Goal: Task Accomplishment & Management: Complete application form

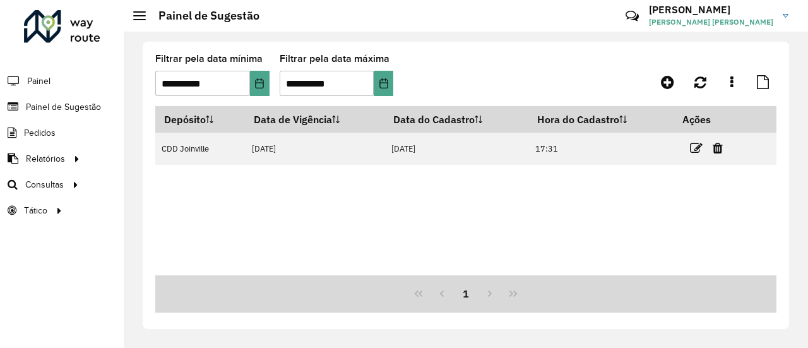
click at [696, 147] on icon at bounding box center [696, 148] width 13 height 13
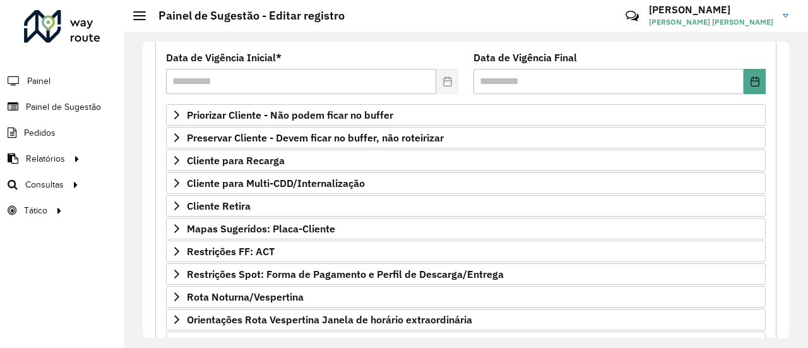
scroll to position [274, 0]
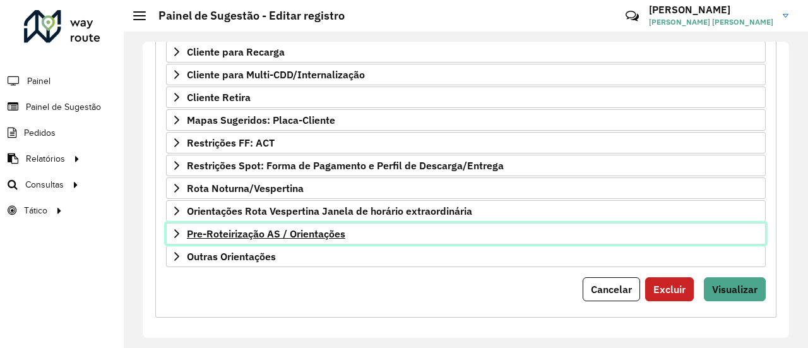
click at [303, 228] on span "Pre-Roteirização AS / Orientações" at bounding box center [266, 233] width 158 height 10
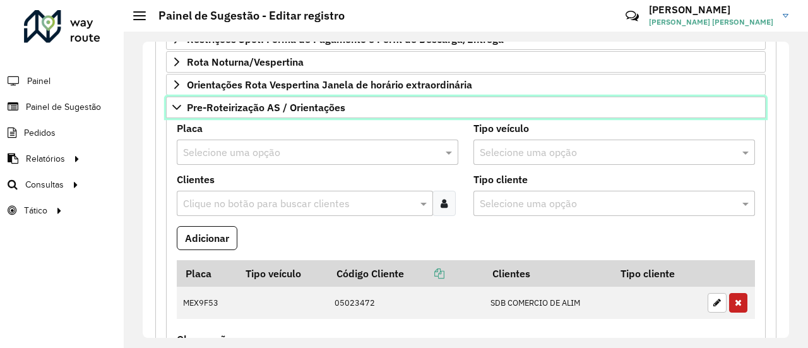
scroll to position [337, 0]
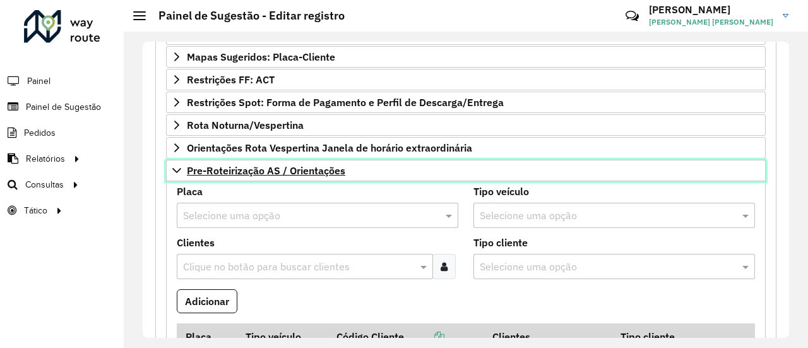
click at [319, 165] on span "Pre-Roteirização AS / Orientações" at bounding box center [266, 170] width 158 height 10
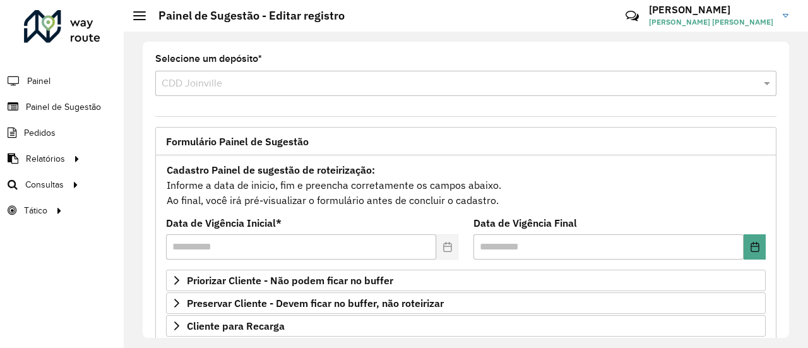
scroll to position [63, 0]
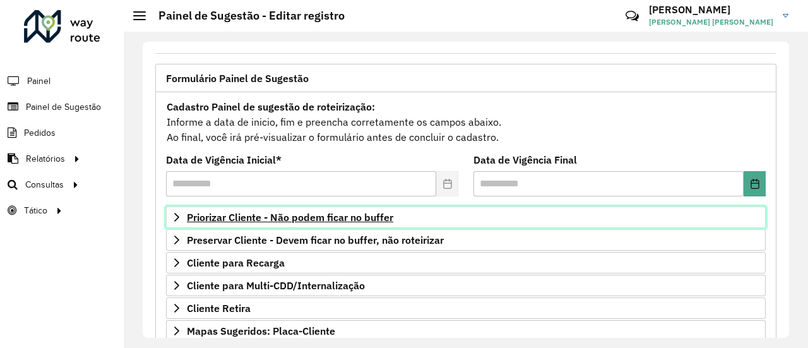
click at [321, 212] on span "Priorizar Cliente - Não podem ficar no buffer" at bounding box center [290, 217] width 206 height 10
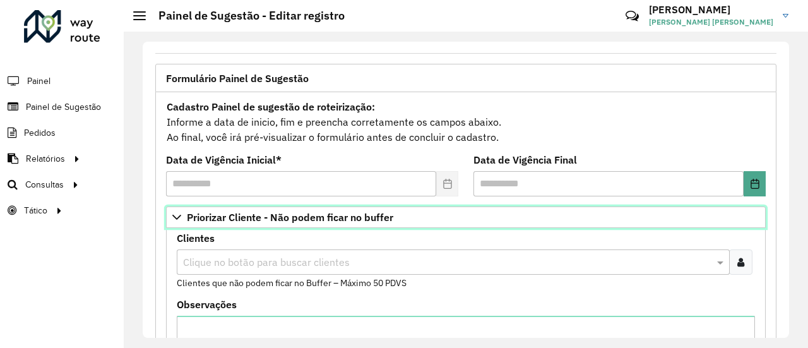
scroll to position [189, 0]
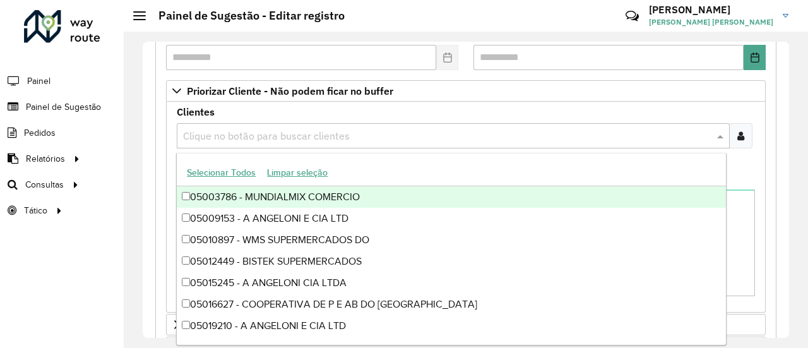
click at [439, 129] on input "text" at bounding box center [447, 136] width 534 height 15
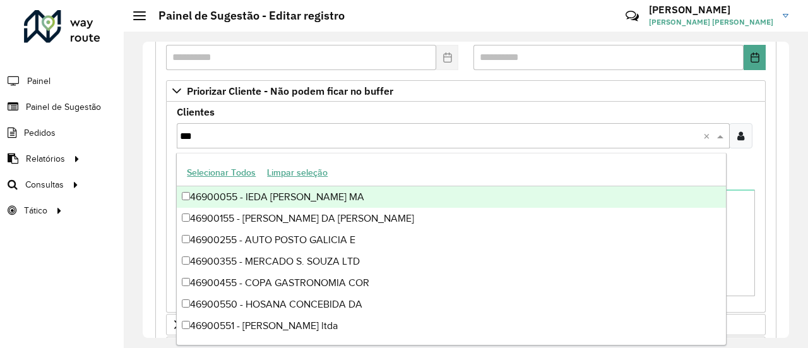
type input "****"
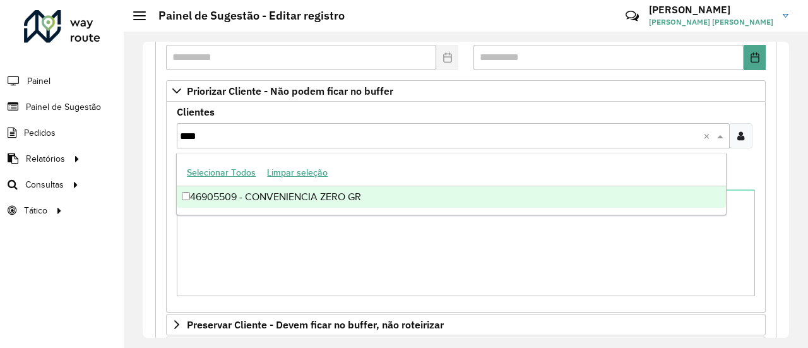
click at [351, 203] on div "46905509 - CONVENIENCIA ZERO GR" at bounding box center [451, 196] width 548 height 21
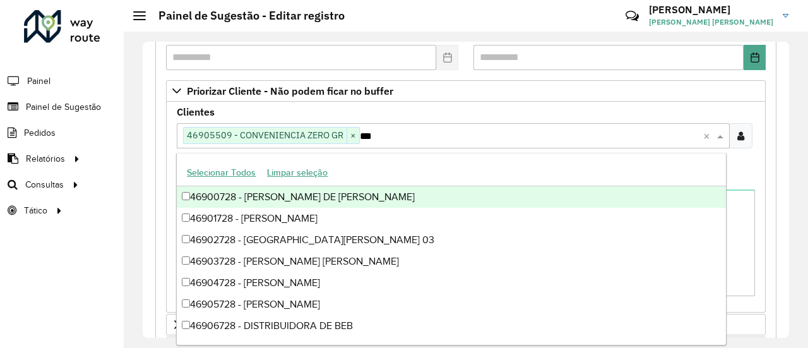
type input "****"
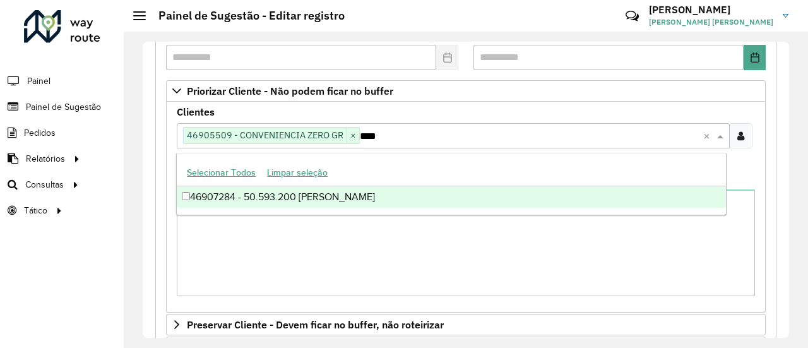
click at [244, 201] on div "46907284 - 50.593.200 [PERSON_NAME]" at bounding box center [451, 196] width 548 height 21
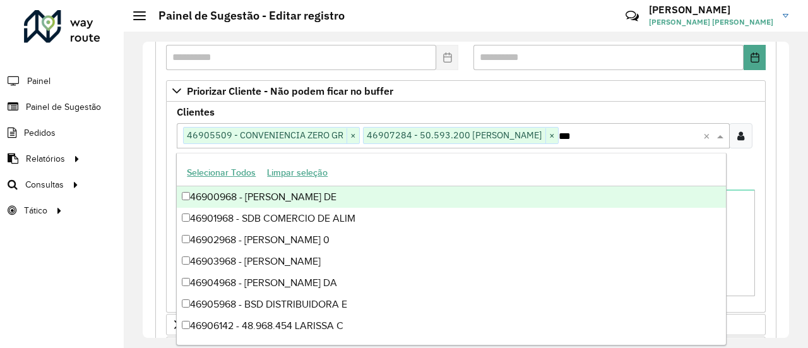
type input "****"
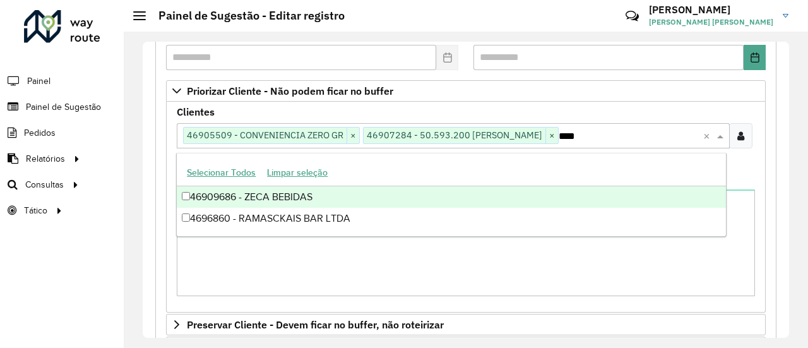
click at [244, 201] on div "46909686 - ZECA BEBIDAS" at bounding box center [451, 196] width 548 height 21
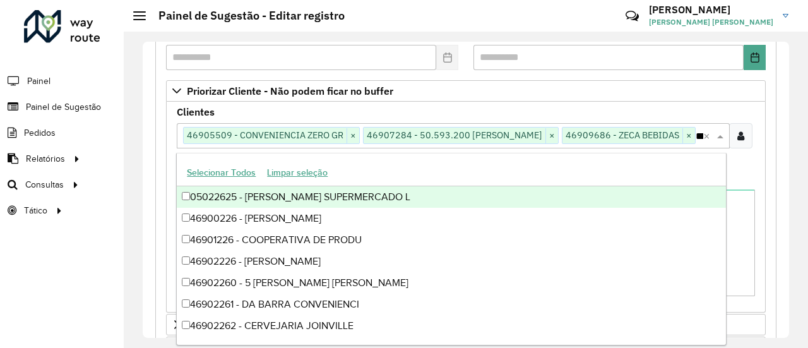
type input "*****"
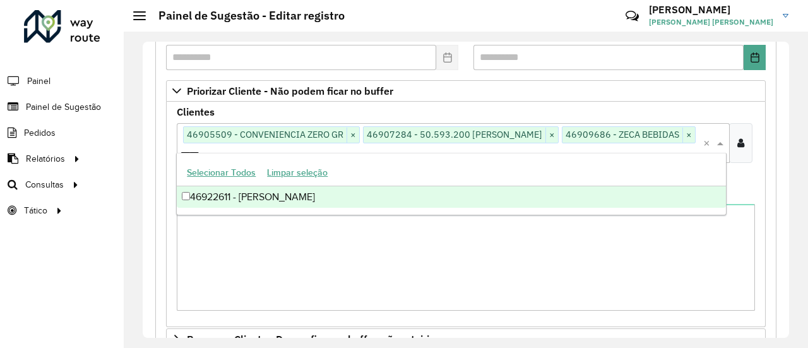
click at [244, 201] on div "46922611 - [PERSON_NAME]" at bounding box center [451, 196] width 548 height 21
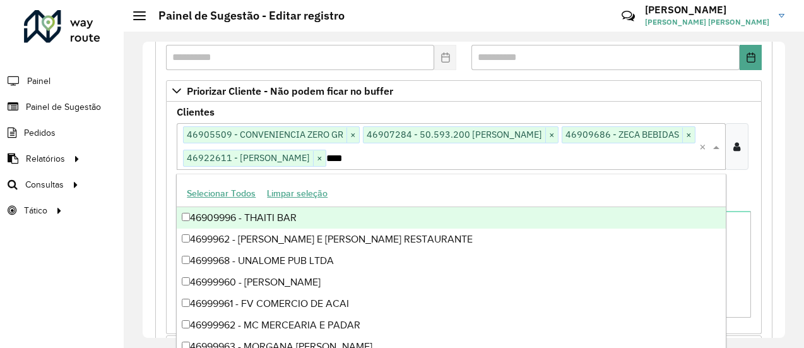
type input "*****"
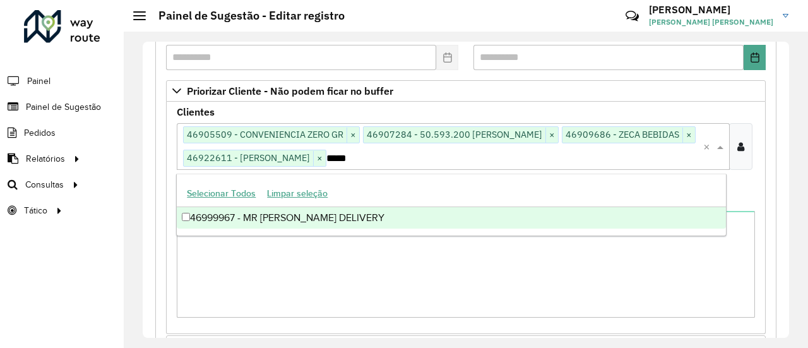
click at [247, 211] on div "46999967 - MR [PERSON_NAME] DELIVERY" at bounding box center [451, 217] width 548 height 21
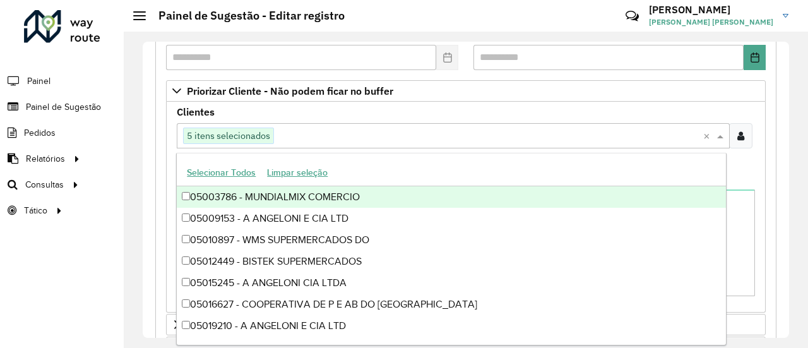
click at [443, 108] on div "Clientes Clique no botão para buscar clientes 5 itens selecionados × Clientes q…" at bounding box center [466, 135] width 578 height 56
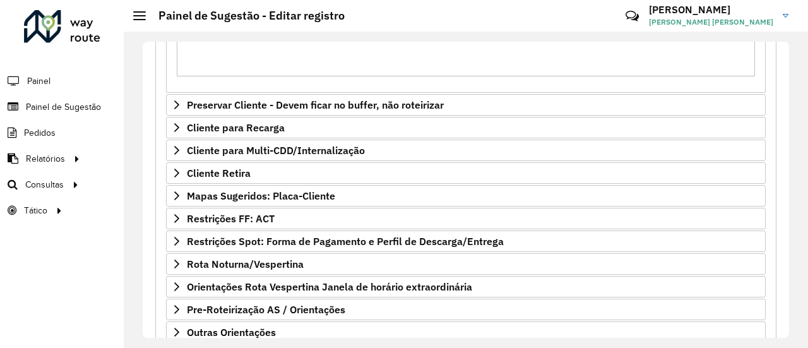
scroll to position [485, 0]
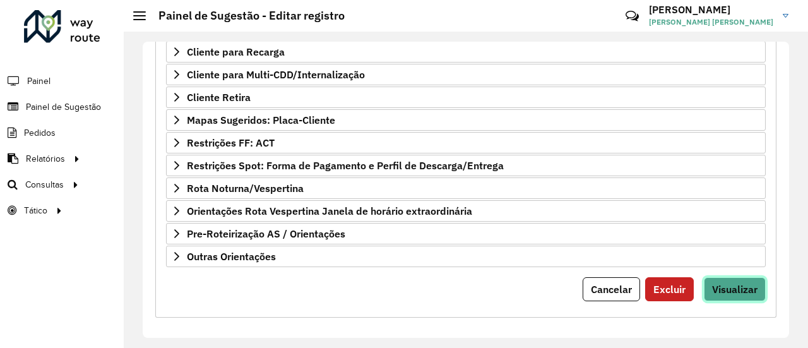
click at [740, 288] on span "Visualizar" at bounding box center [734, 289] width 45 height 13
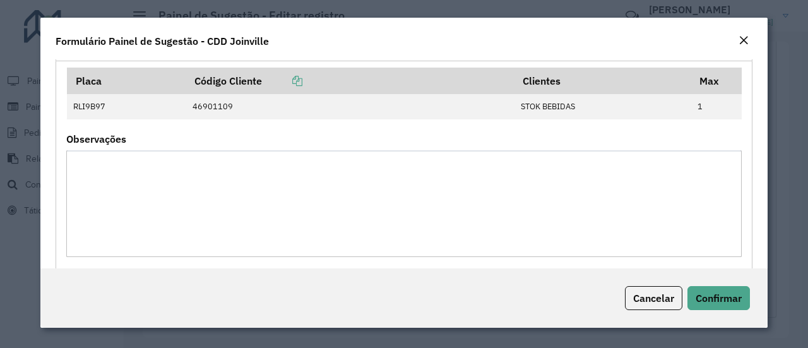
scroll to position [348, 0]
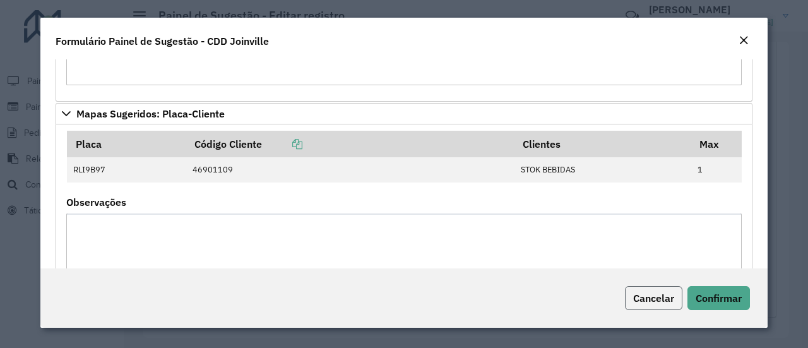
click at [639, 300] on span "Cancelar" at bounding box center [653, 298] width 41 height 13
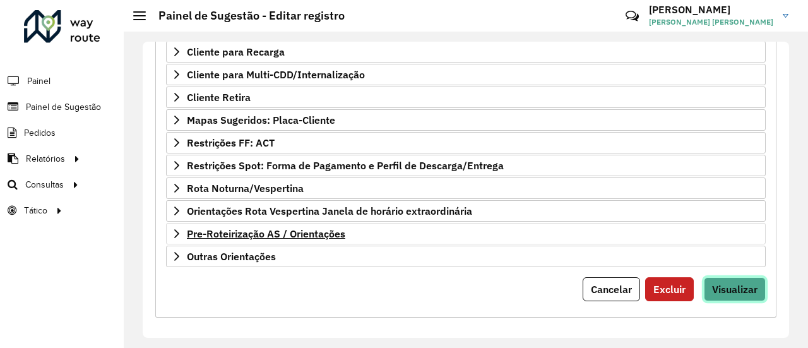
scroll to position [422, 0]
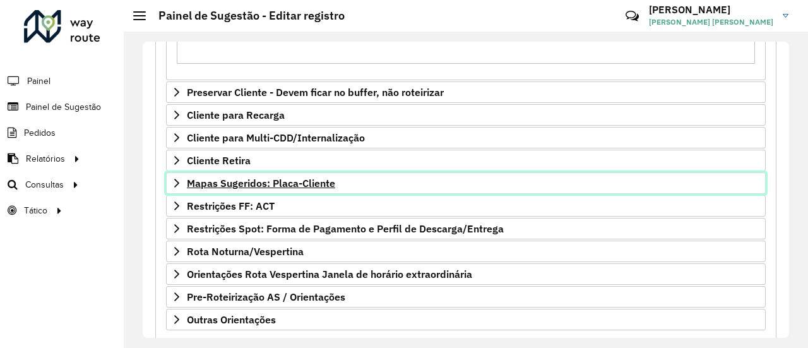
click at [312, 178] on span "Mapas Sugeridos: Placa-Cliente" at bounding box center [261, 183] width 148 height 10
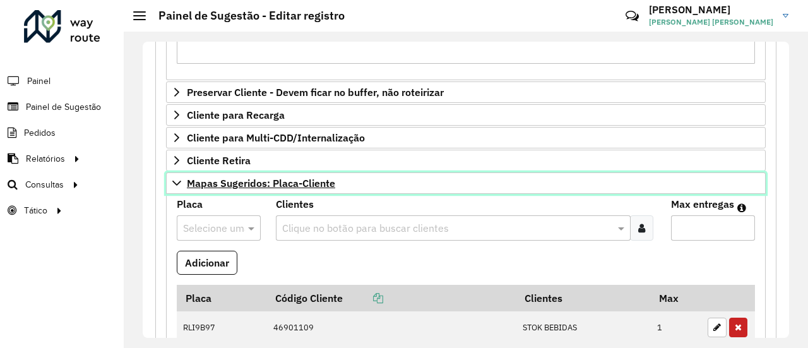
scroll to position [485, 0]
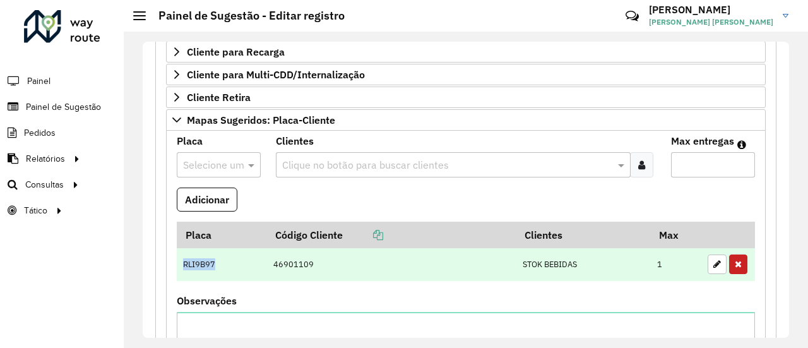
drag, startPoint x: 183, startPoint y: 258, endPoint x: 218, endPoint y: 259, distance: 34.7
click at [218, 259] on td "RLI9B97" at bounding box center [222, 264] width 90 height 33
copy td "RLI9B97"
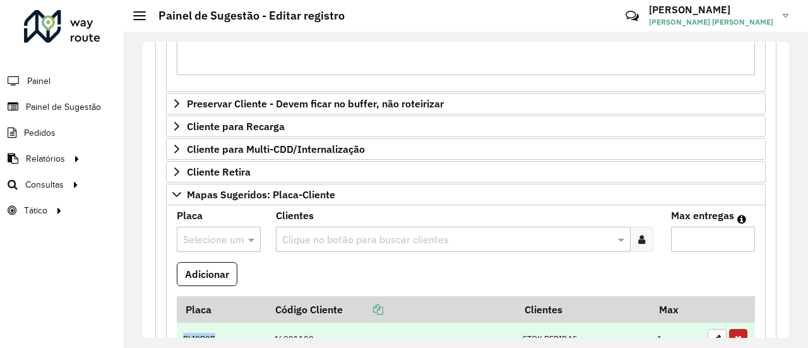
scroll to position [358, 0]
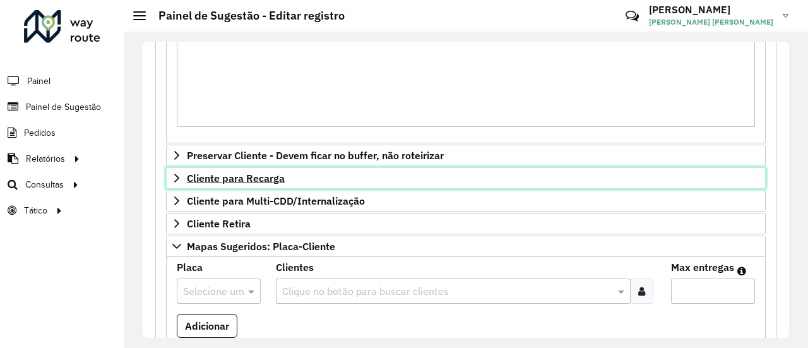
click at [236, 177] on span "Cliente para Recarga" at bounding box center [236, 178] width 98 height 10
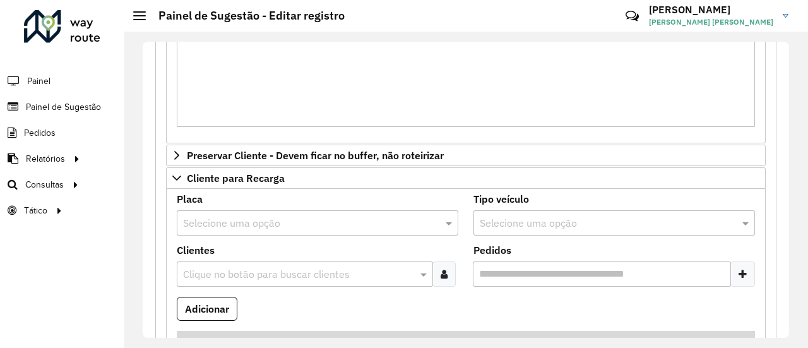
click at [227, 216] on input "text" at bounding box center [305, 223] width 244 height 15
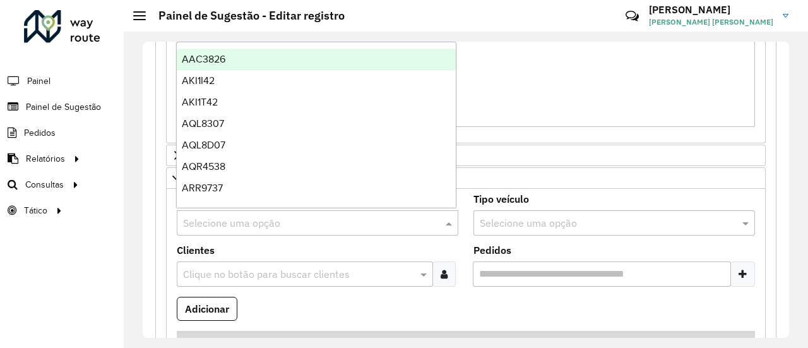
paste input "*******"
type input "*******"
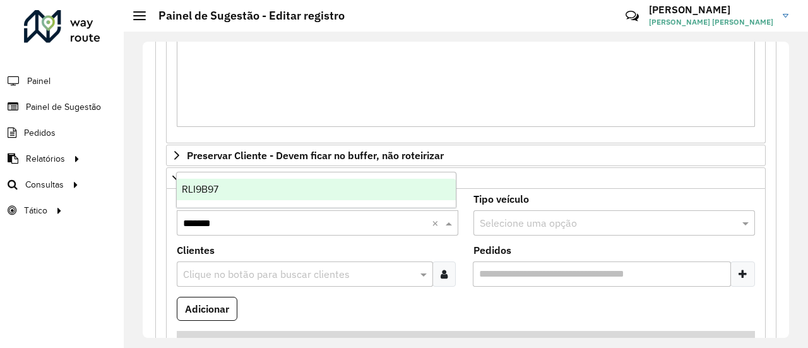
click at [241, 181] on div "RLI9B97" at bounding box center [316, 189] width 279 height 21
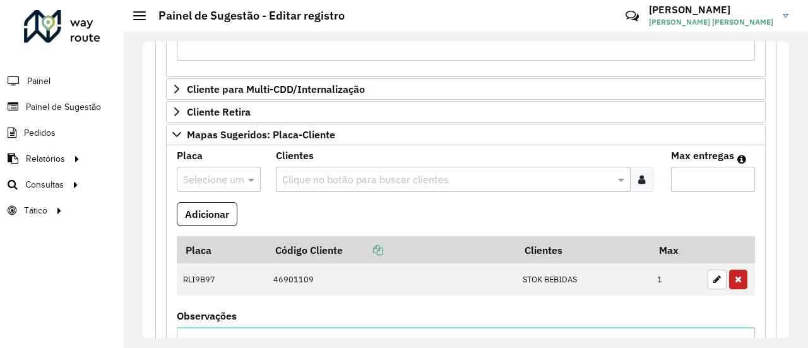
scroll to position [800, 0]
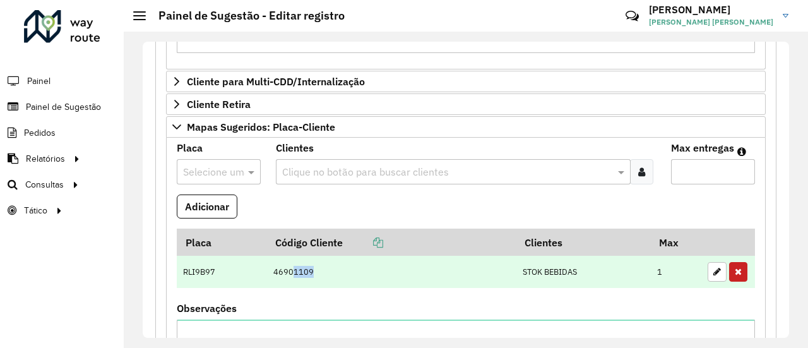
drag, startPoint x: 292, startPoint y: 267, endPoint x: 311, endPoint y: 268, distance: 19.0
click at [311, 268] on td "46901109" at bounding box center [390, 272] width 249 height 33
copy td "1109"
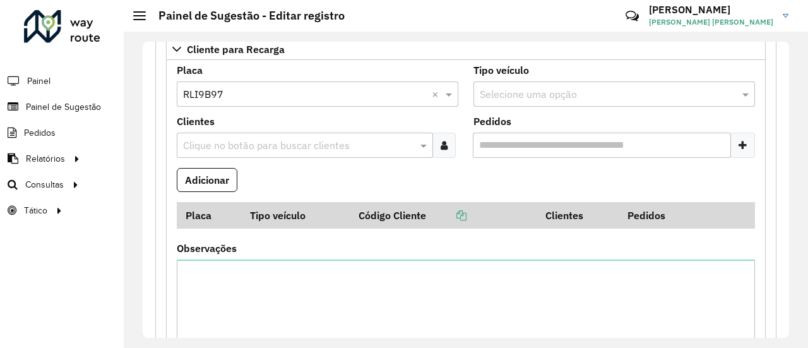
scroll to position [485, 0]
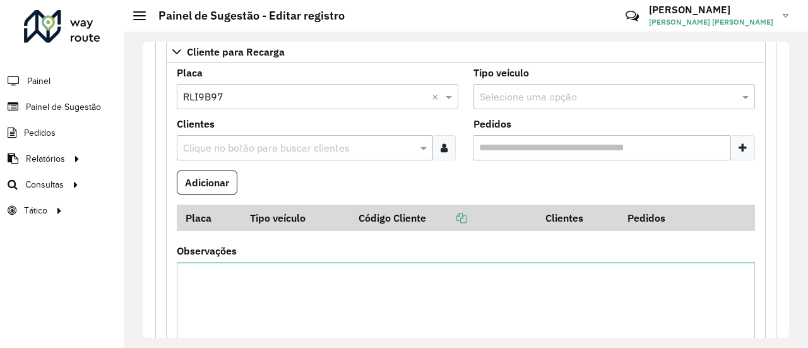
click at [297, 146] on input "text" at bounding box center [298, 148] width 237 height 15
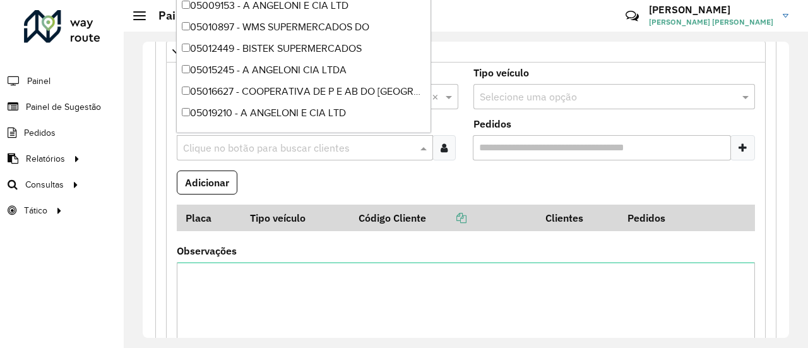
paste input "****"
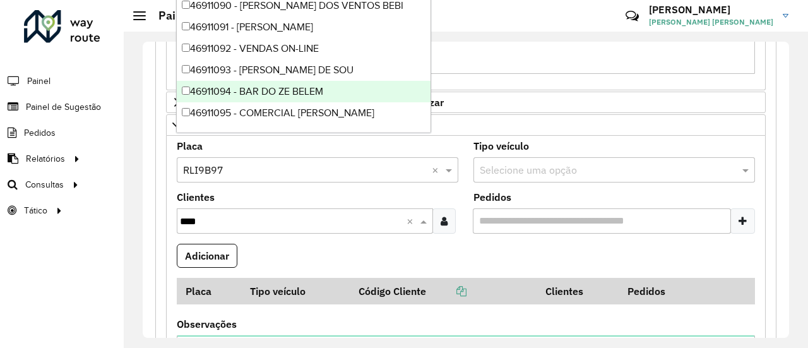
scroll to position [415, 0]
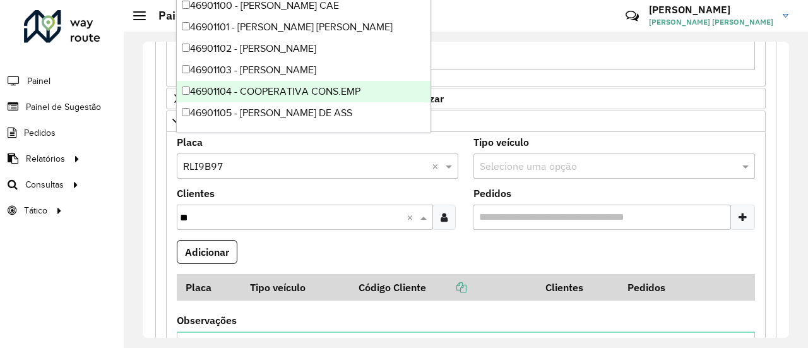
type input "*"
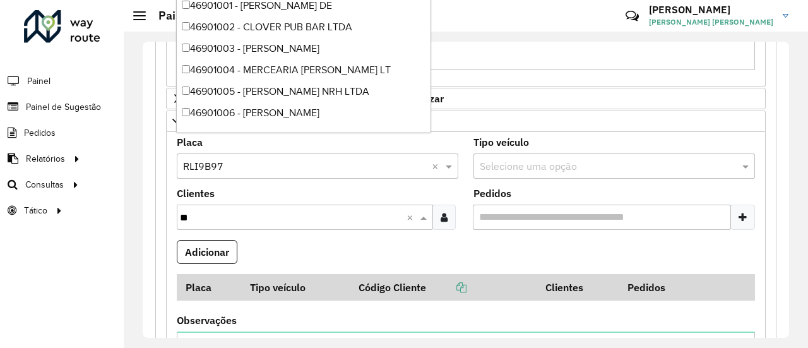
type input "*"
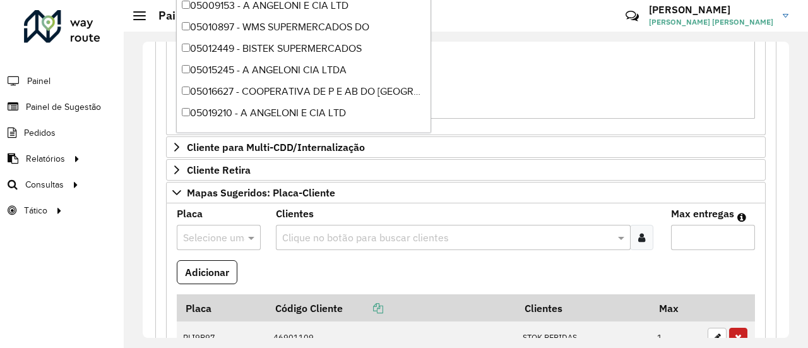
scroll to position [794, 0]
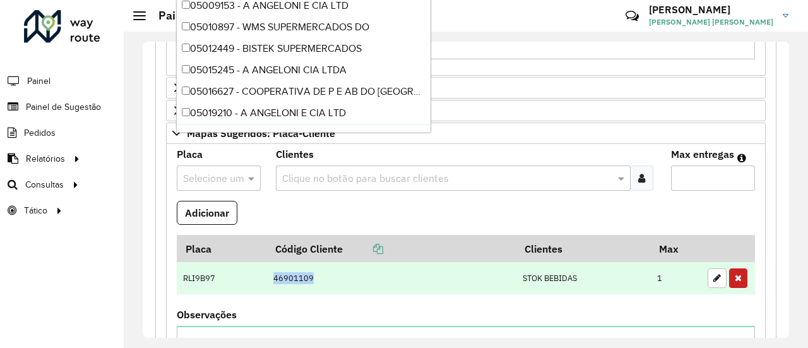
drag, startPoint x: 272, startPoint y: 272, endPoint x: 319, endPoint y: 278, distance: 47.1
click at [319, 278] on td "46901109" at bounding box center [390, 278] width 249 height 33
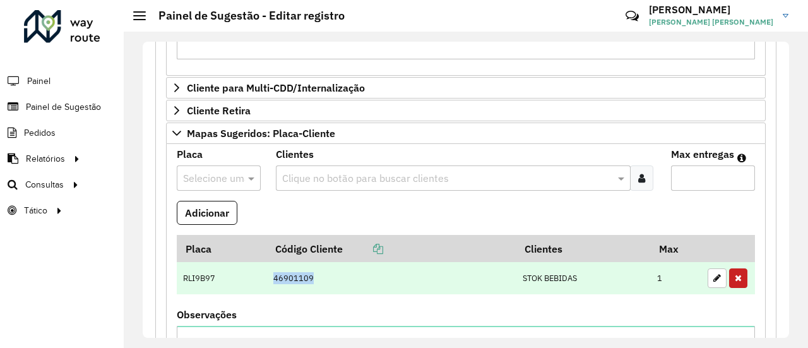
copy td "46901109"
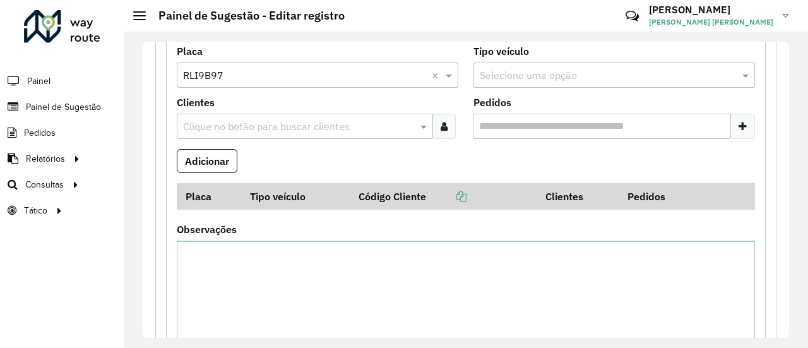
scroll to position [478, 0]
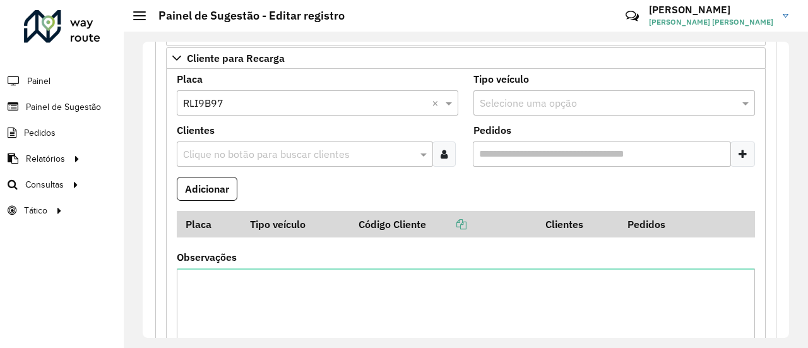
click at [305, 157] on input "text" at bounding box center [298, 154] width 237 height 15
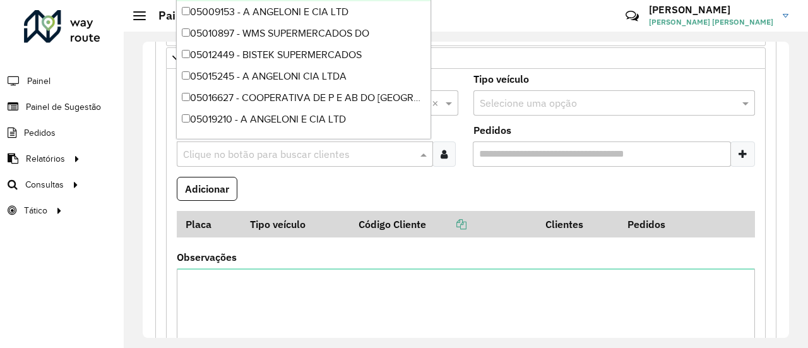
paste input "********"
type input "********"
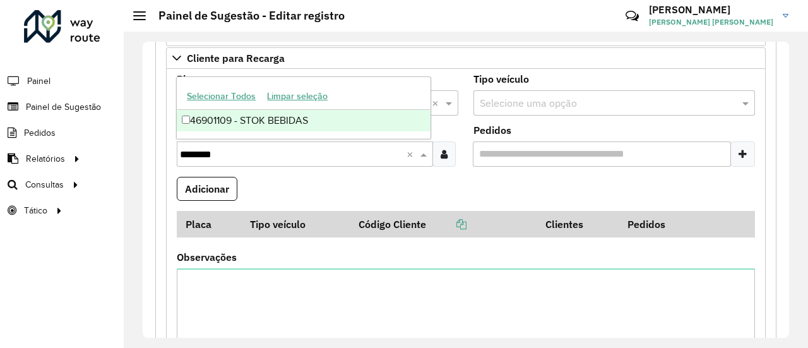
click at [288, 121] on div "46901109 - STOK BEBIDAS" at bounding box center [304, 120] width 254 height 21
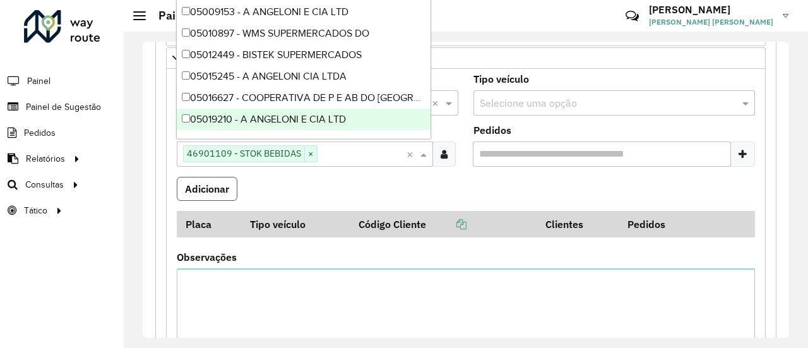
click at [223, 185] on button "Adicionar" at bounding box center [207, 189] width 61 height 24
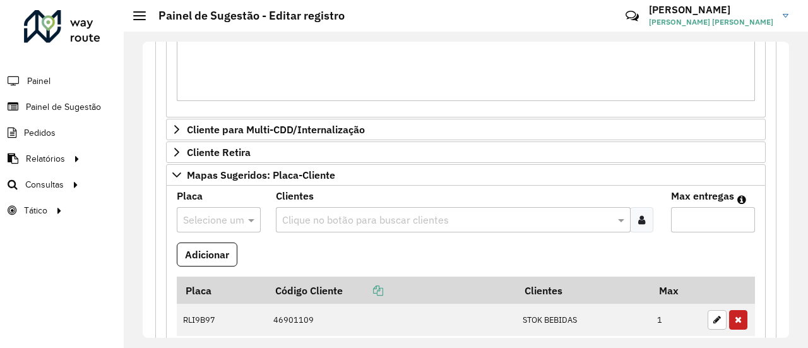
scroll to position [857, 0]
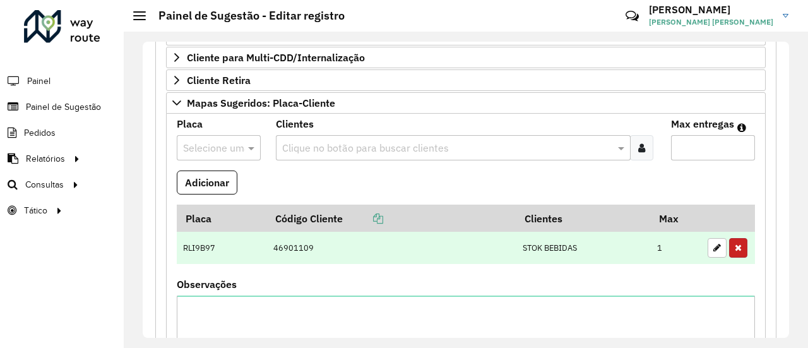
click at [740, 247] on button "button" at bounding box center [738, 248] width 18 height 20
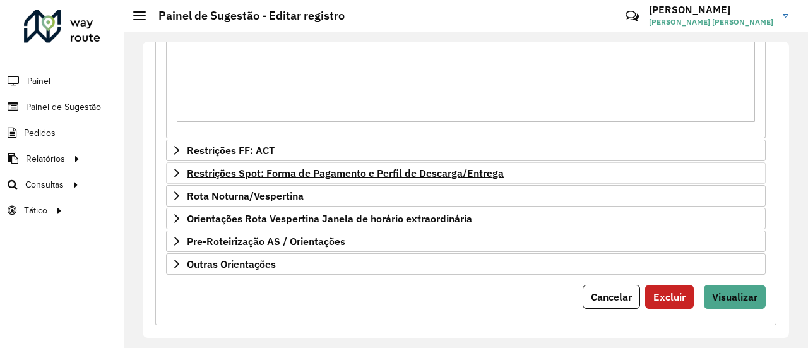
scroll to position [1110, 0]
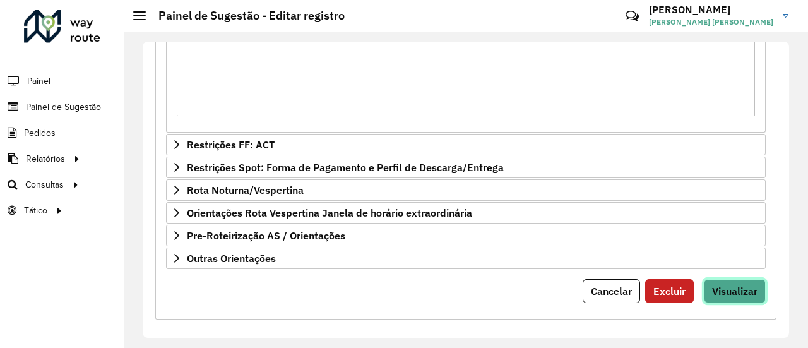
click at [718, 285] on span "Visualizar" at bounding box center [734, 291] width 45 height 13
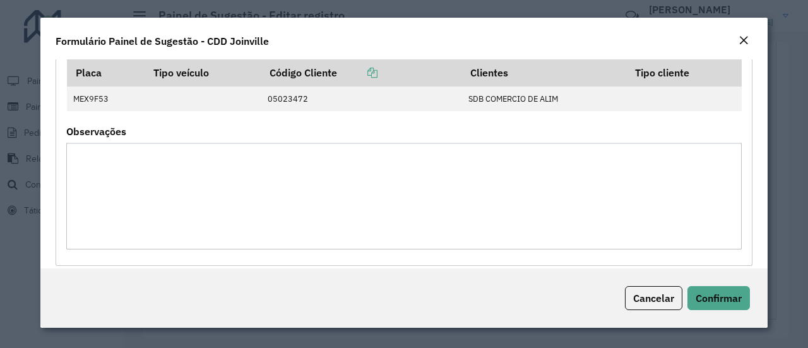
scroll to position [664, 0]
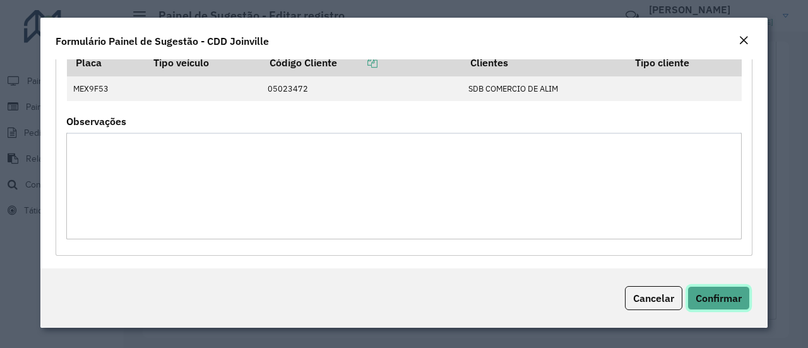
click at [725, 295] on span "Confirmar" at bounding box center [718, 298] width 46 height 13
